Goal: Task Accomplishment & Management: Complete application form

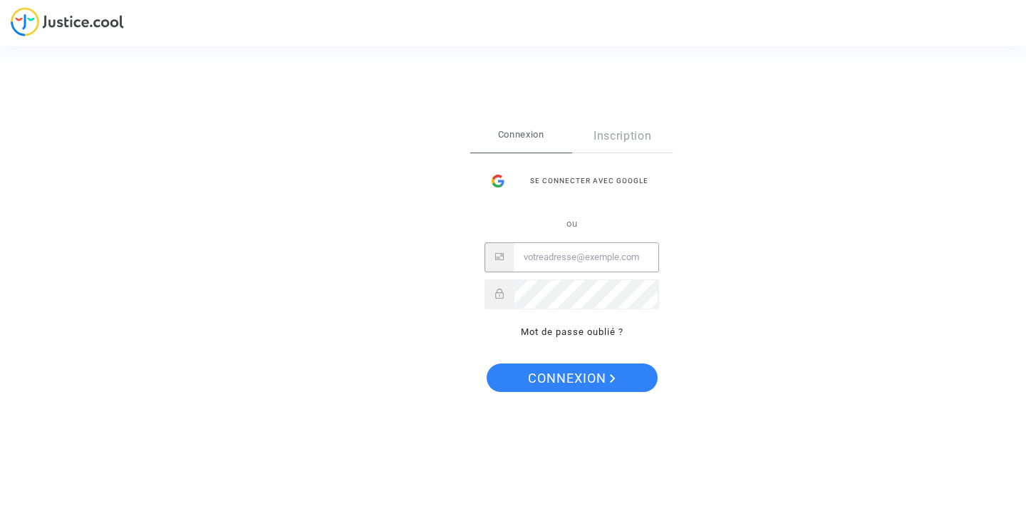
click at [585, 258] on input "Email" at bounding box center [586, 257] width 145 height 29
type input "[PERSON_NAME][EMAIL_ADDRESS][DOMAIN_NAME]"
click at [487, 364] on button "Connexion" at bounding box center [572, 378] width 171 height 29
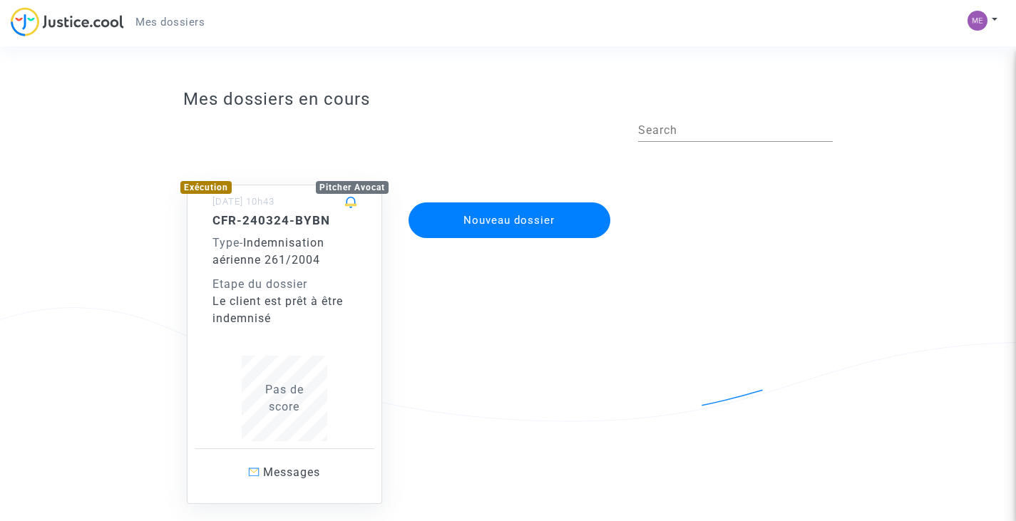
click at [321, 267] on div "Type - Indemnisation aérienne 261/2004" at bounding box center [284, 252] width 144 height 34
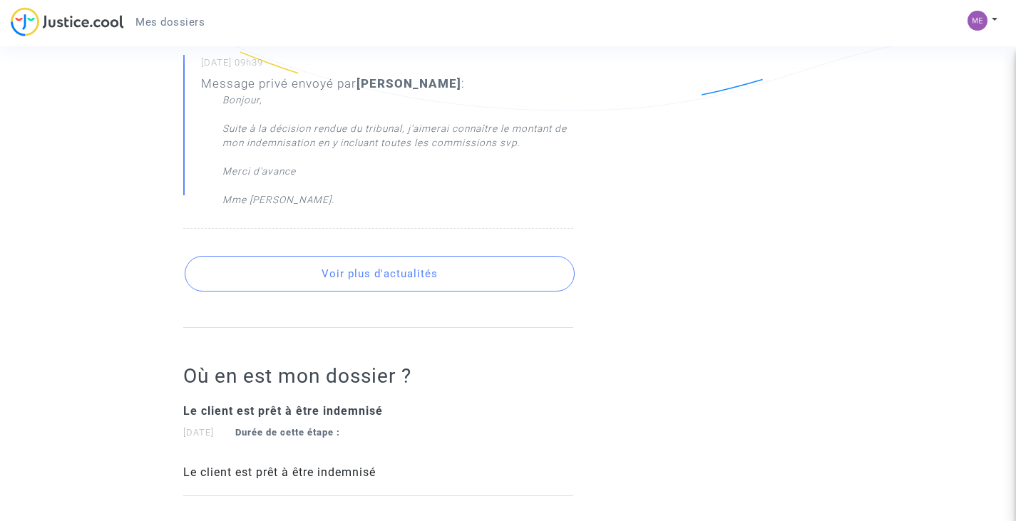
scroll to position [66, 0]
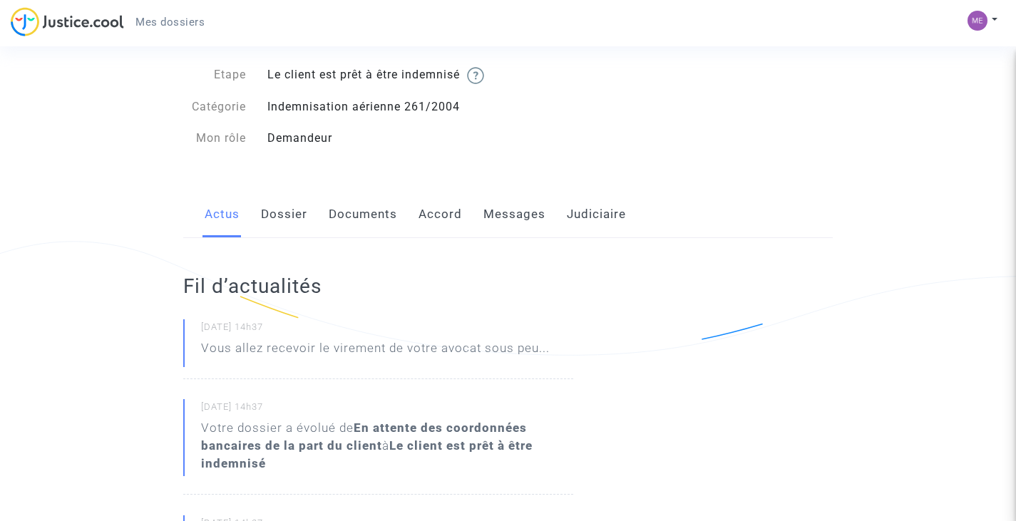
click at [271, 217] on link "Dossier" at bounding box center [284, 214] width 46 height 47
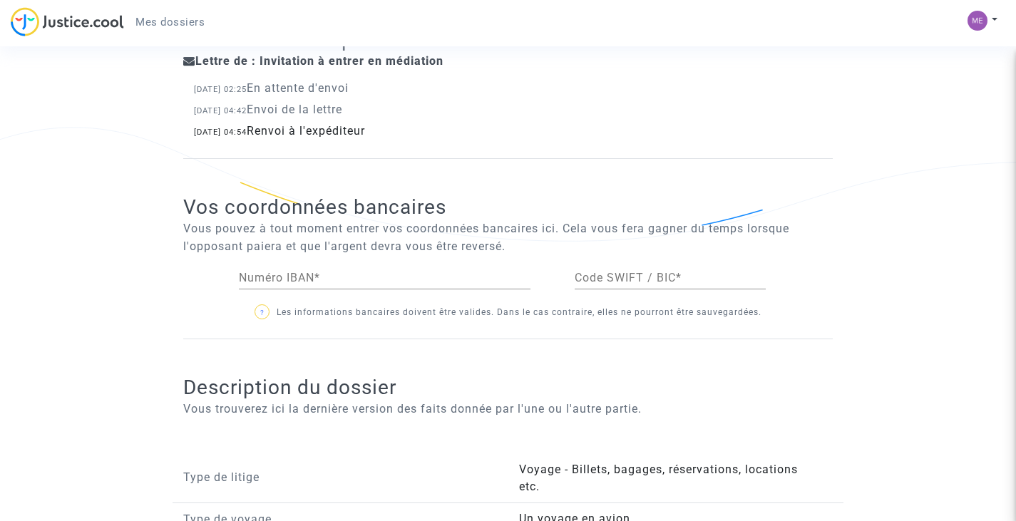
scroll to position [734, 0]
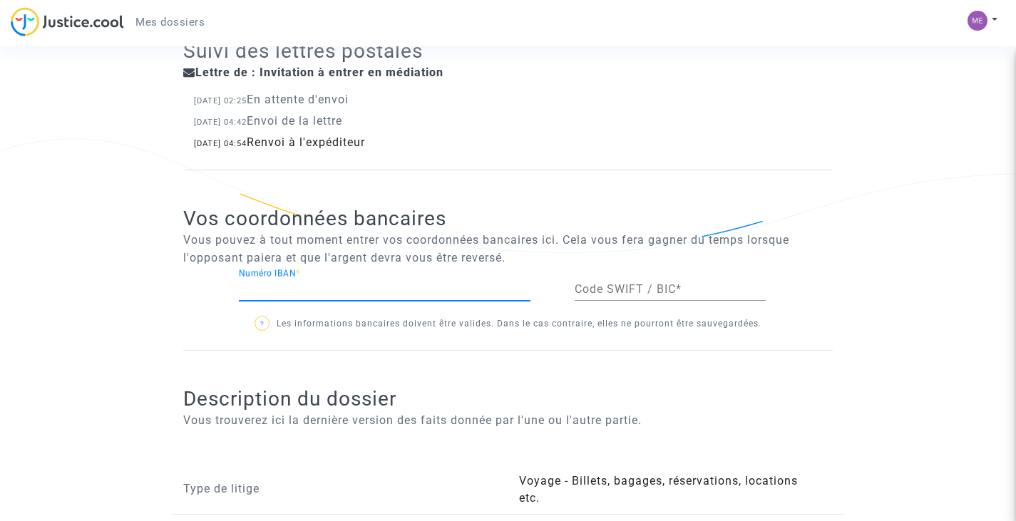
click at [408, 293] on input "Numéro IBAN *" at bounding box center [385, 289] width 292 height 13
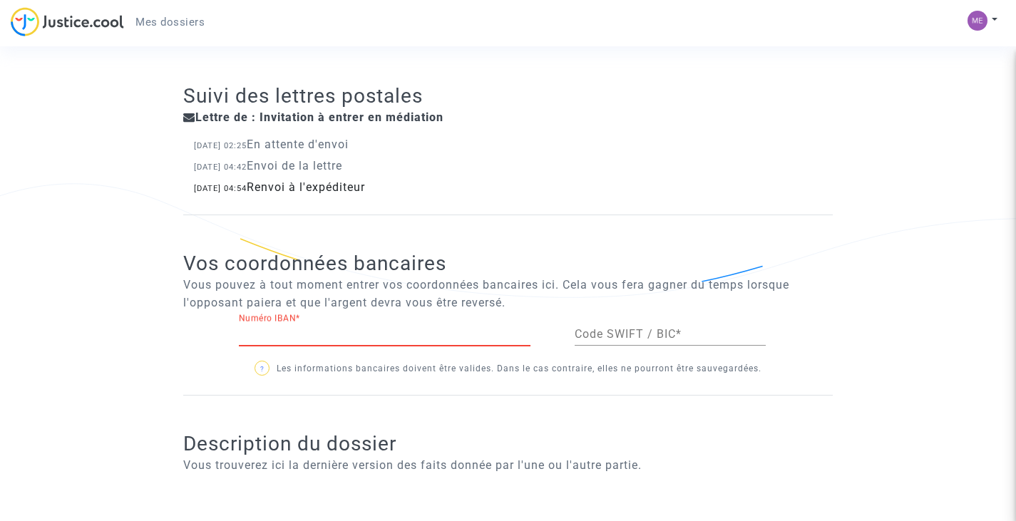
scroll to position [689, 0]
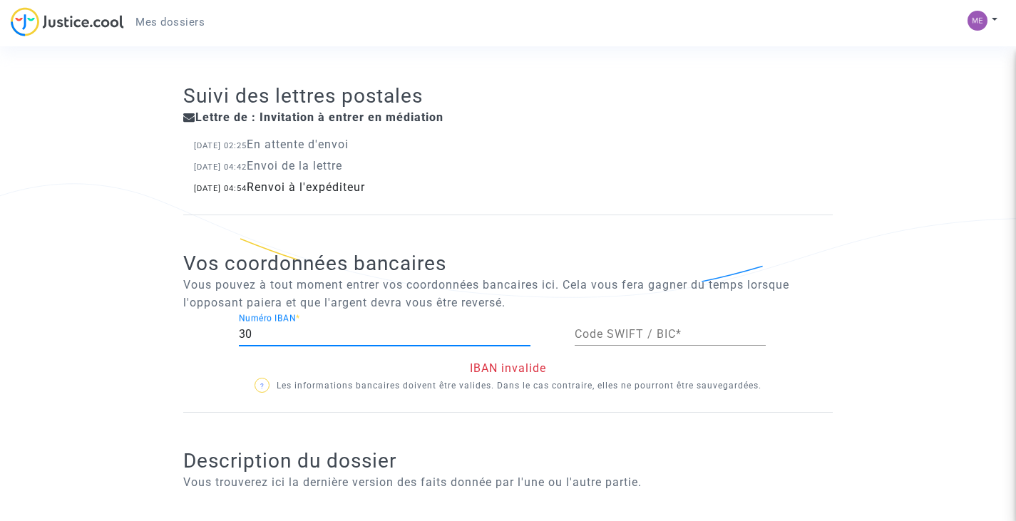
type input "3"
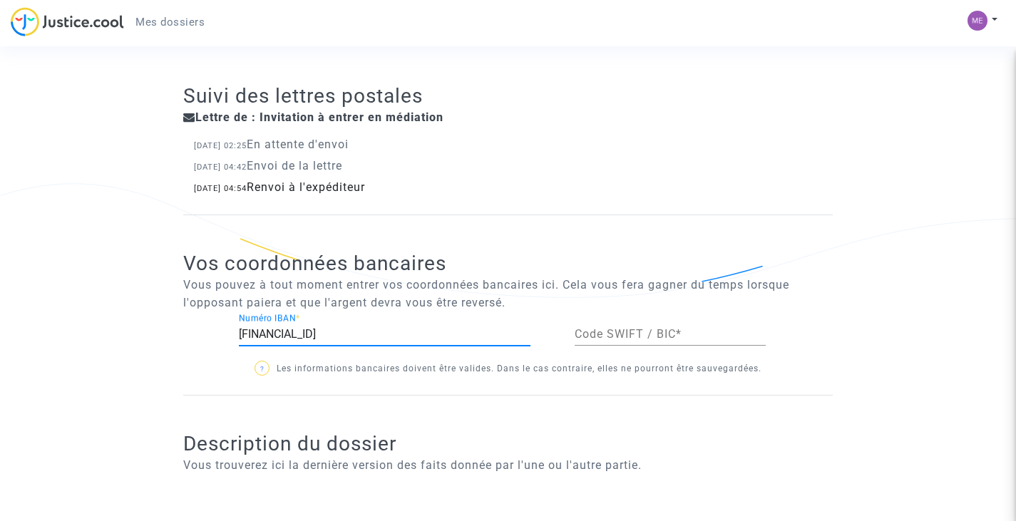
type input "FR7530002076390000091190B92"
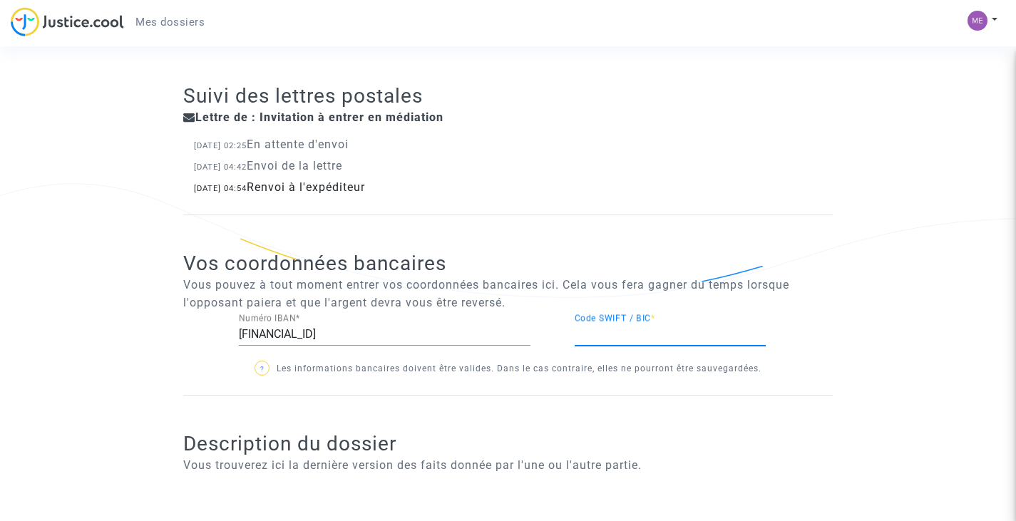
click at [632, 336] on input "Code SWIFT / BIC *" at bounding box center [670, 334] width 191 height 13
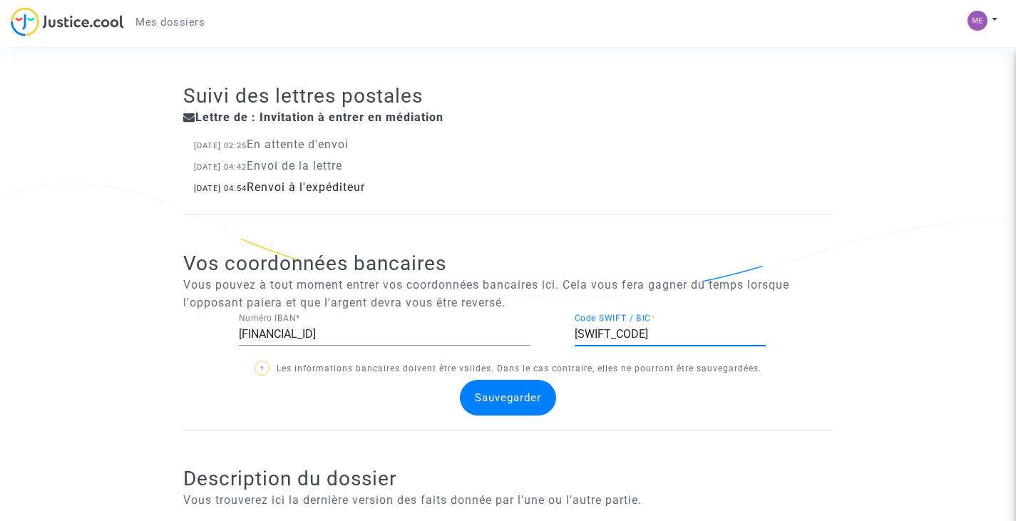
type input "CRLYFRPP"
click at [531, 401] on span "Sauvegarder" at bounding box center [508, 397] width 66 height 13
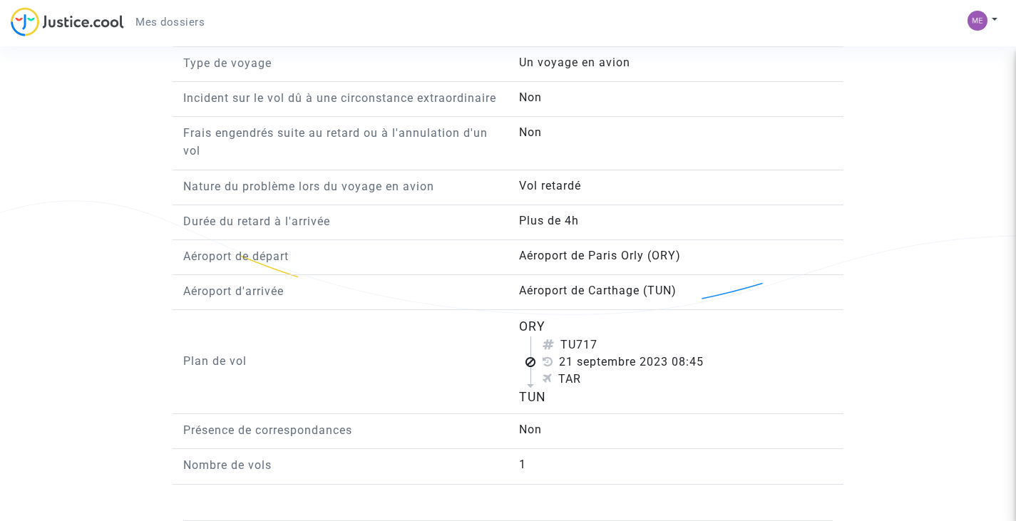
scroll to position [0, 0]
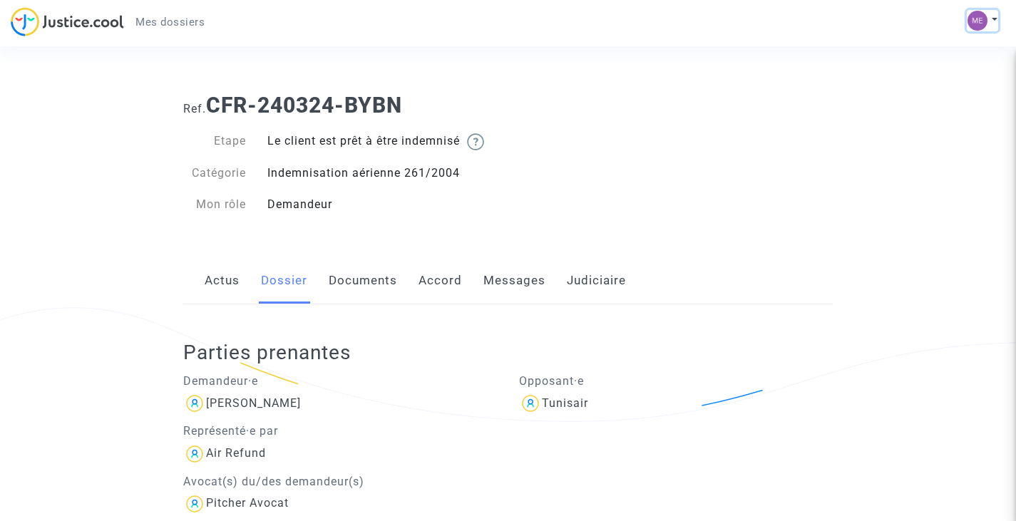
click at [992, 26] on button at bounding box center [982, 20] width 31 height 21
click at [925, 99] on link "Déconnexion" at bounding box center [941, 96] width 113 height 23
